Goal: Task Accomplishment & Management: Manage account settings

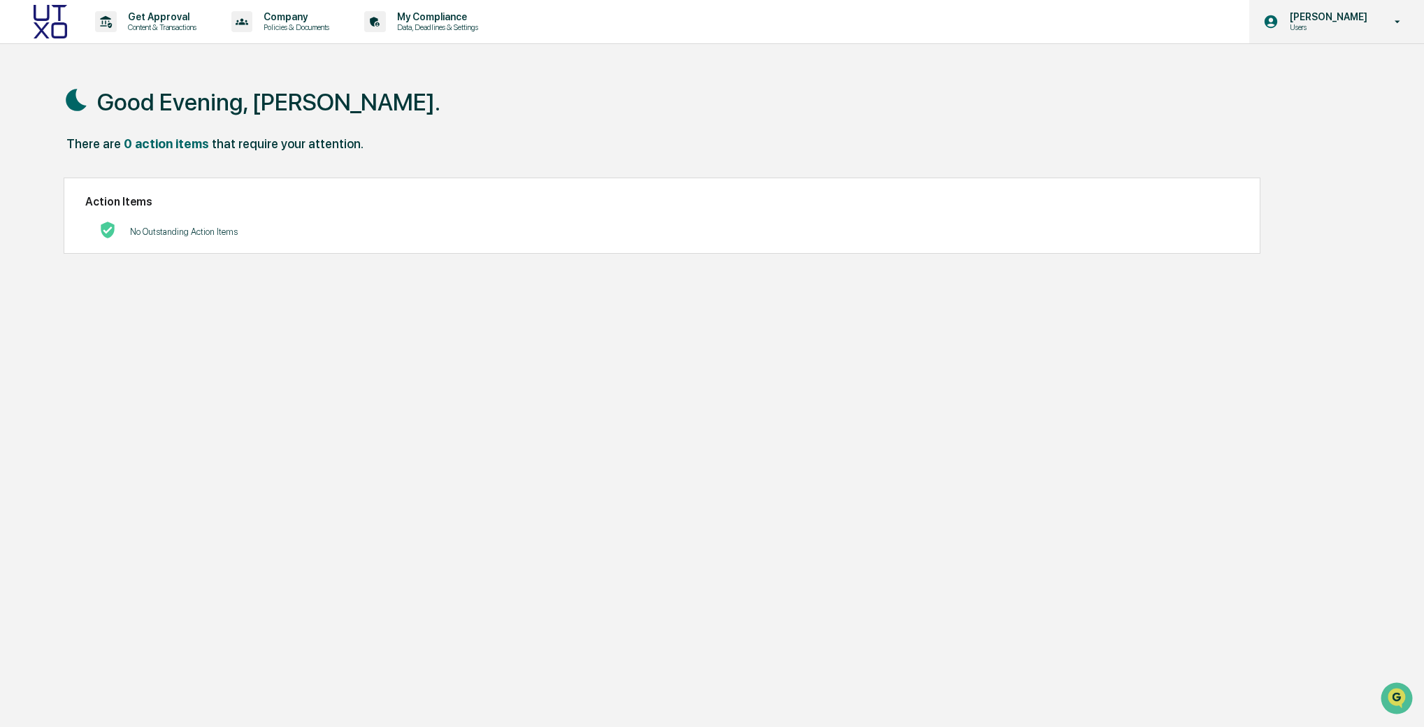
click at [1391, 20] on icon at bounding box center [1397, 21] width 24 height 13
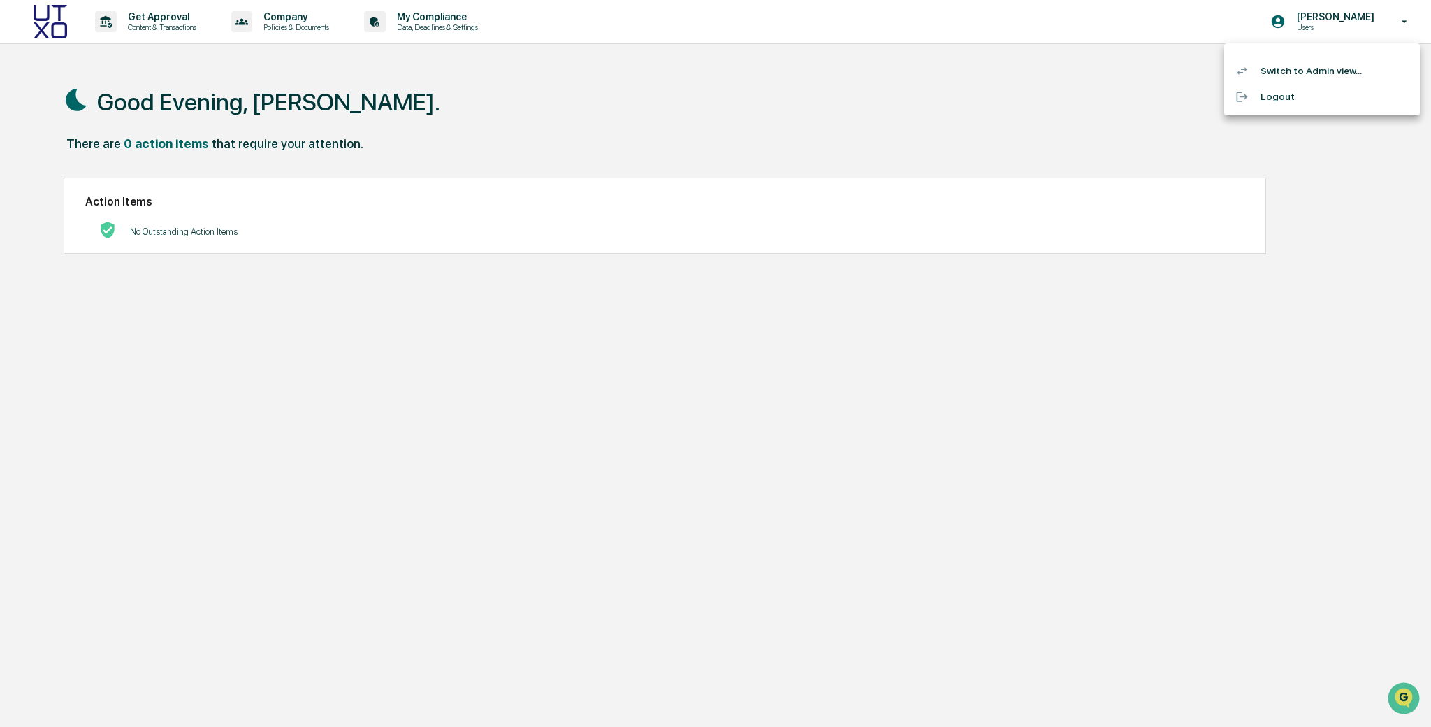
click at [205, 236] on div at bounding box center [715, 363] width 1431 height 727
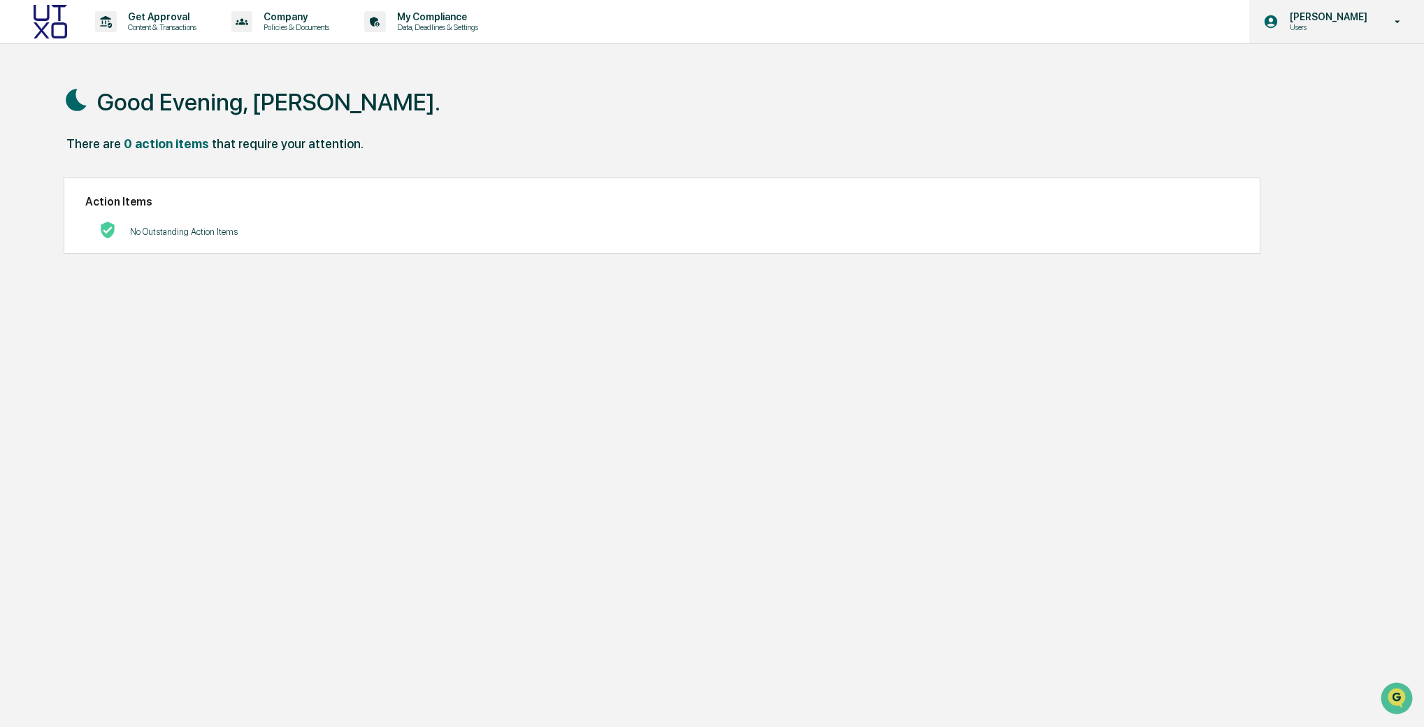
click at [1317, 25] on p "Users" at bounding box center [1326, 27] width 96 height 10
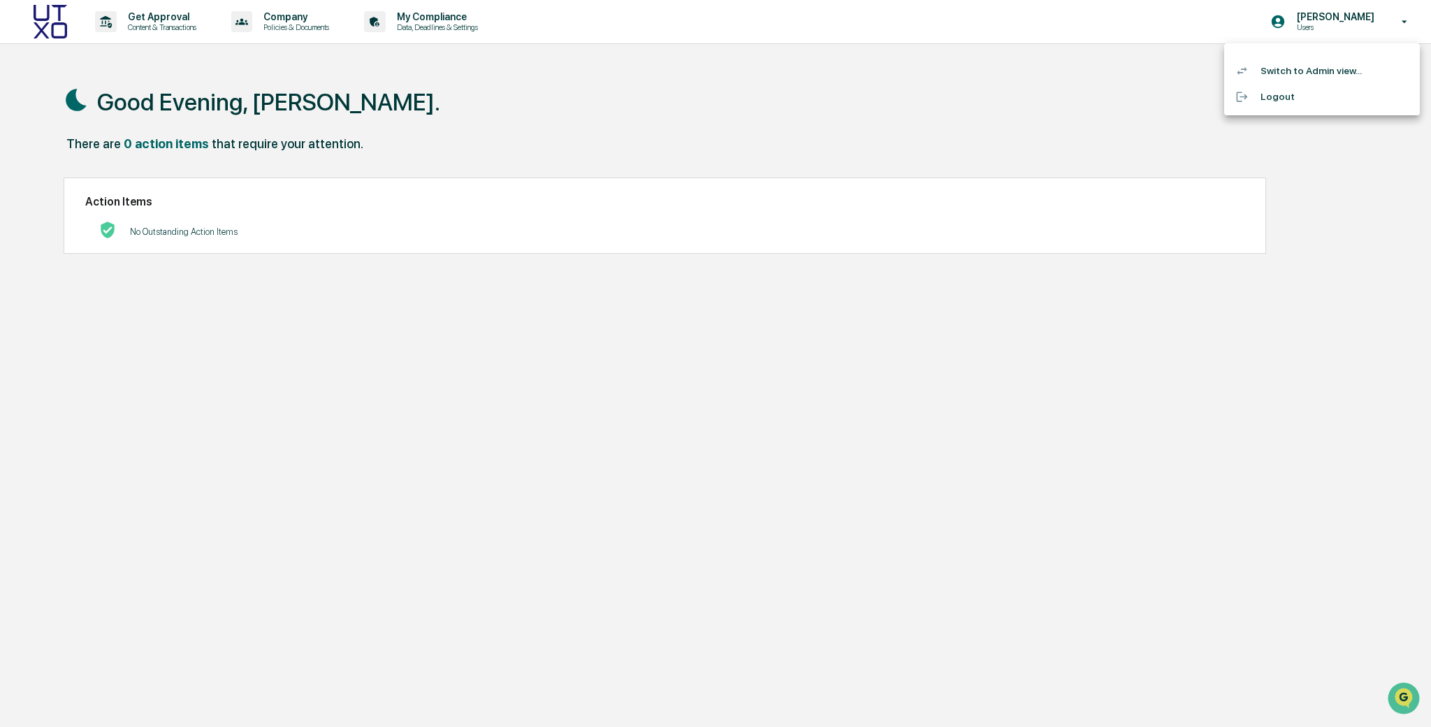
click at [486, 23] on div at bounding box center [715, 363] width 1431 height 727
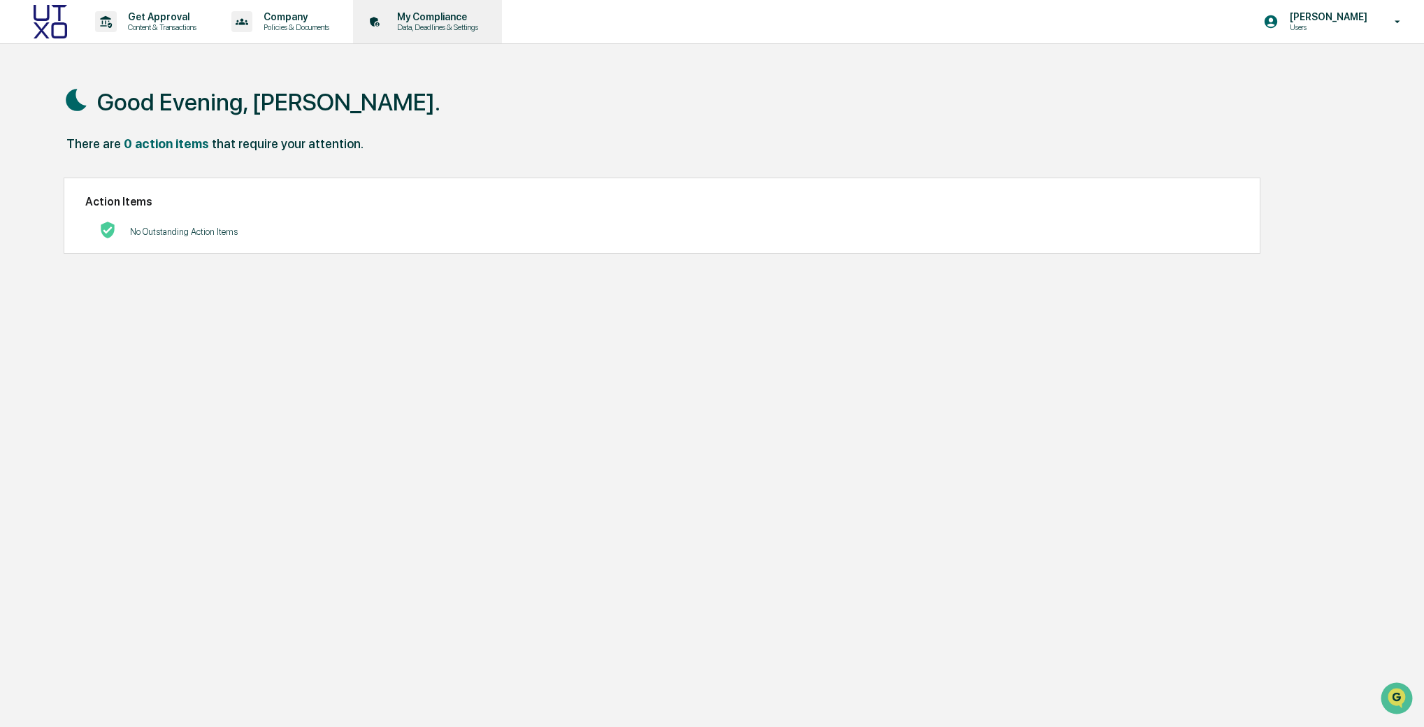
click at [456, 22] on p "My Compliance" at bounding box center [435, 16] width 99 height 11
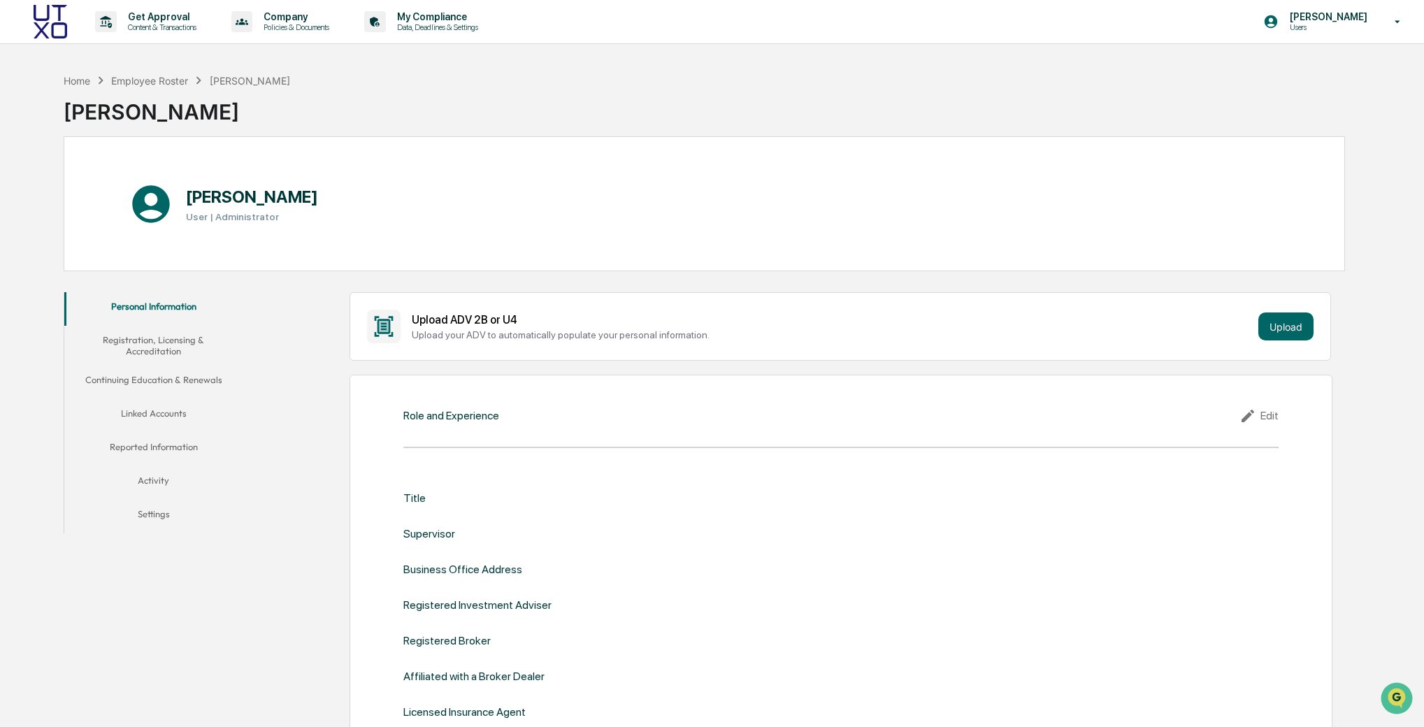
click at [171, 508] on button "Settings" at bounding box center [153, 517] width 179 height 34
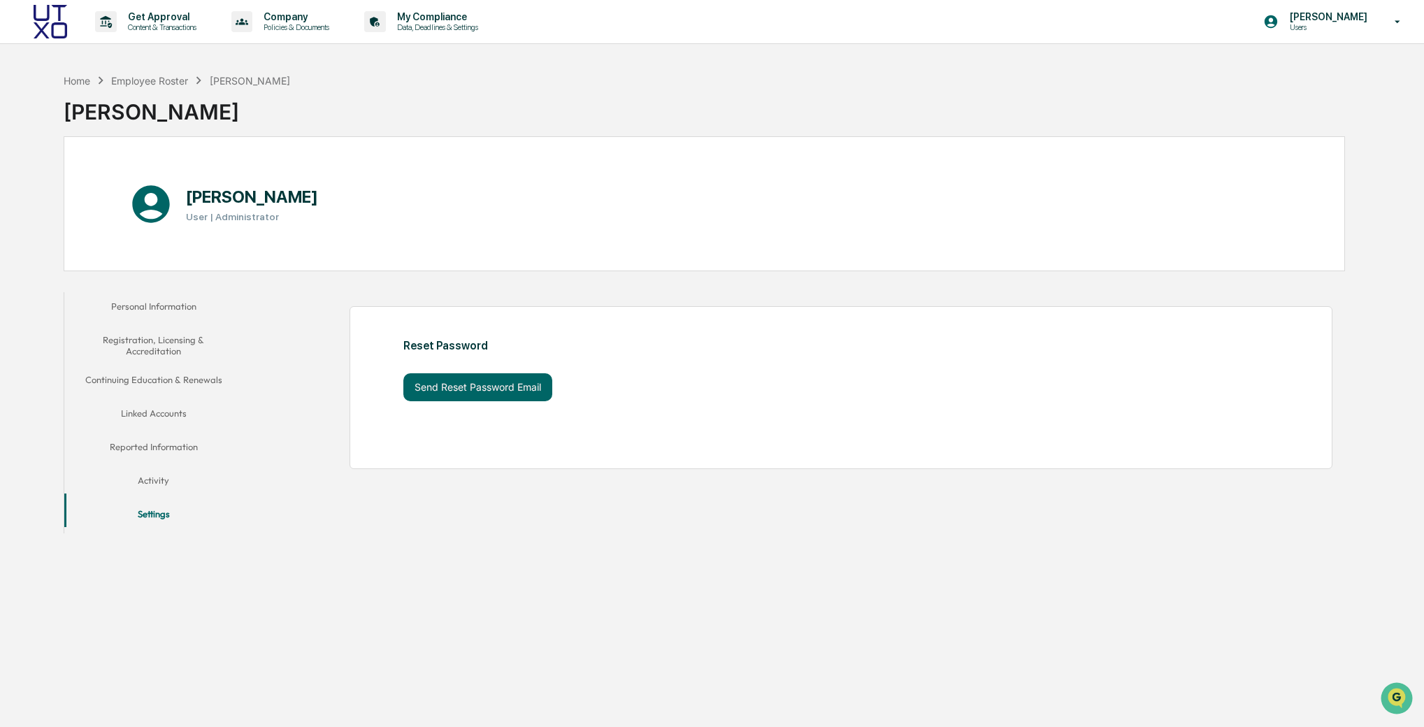
click at [170, 304] on button "Personal Information" at bounding box center [153, 309] width 179 height 34
